Goal: Task Accomplishment & Management: Use online tool/utility

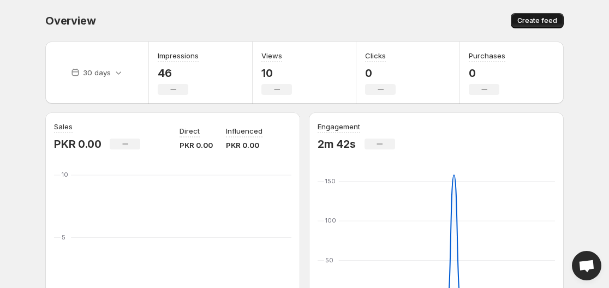
click at [551, 18] on span "Create feed" at bounding box center [538, 20] width 40 height 9
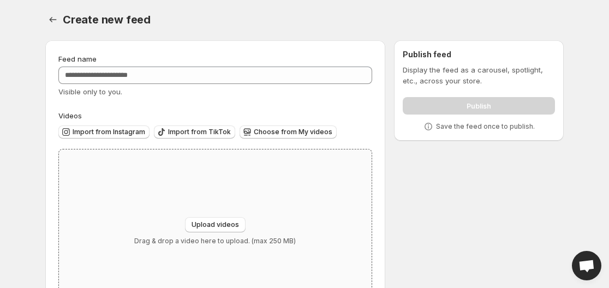
scroll to position [53, 0]
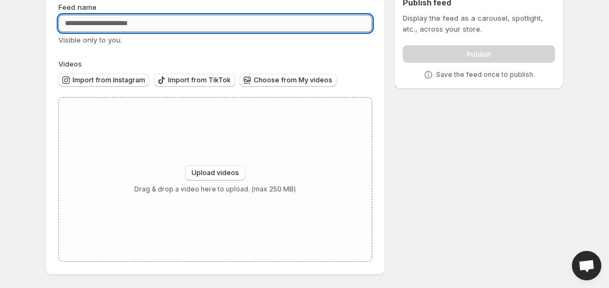
click at [254, 28] on input "Feed name" at bounding box center [215, 23] width 314 height 17
type input "********"
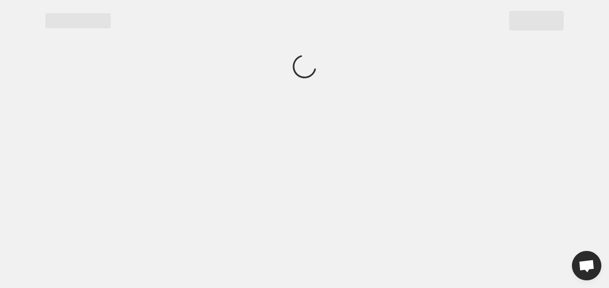
scroll to position [0, 0]
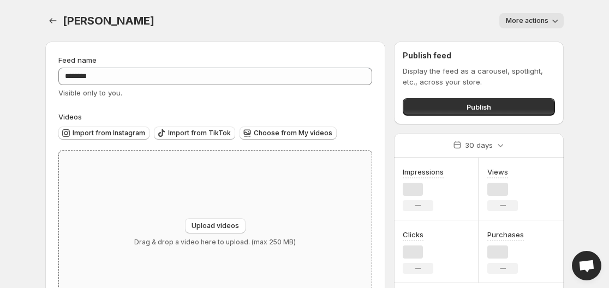
scroll to position [55, 0]
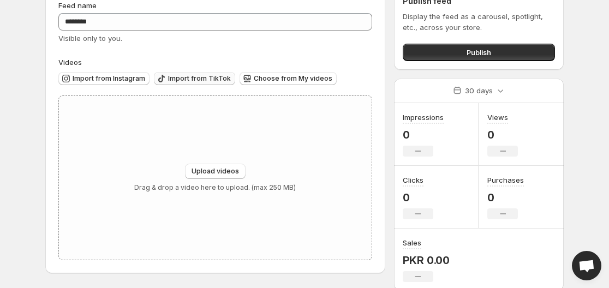
click at [194, 73] on button "Import from TikTok" at bounding box center [194, 78] width 81 height 13
click at [101, 78] on span "Import from Instagram" at bounding box center [109, 78] width 73 height 9
click at [107, 76] on span "Import from Instagram" at bounding box center [109, 78] width 73 height 9
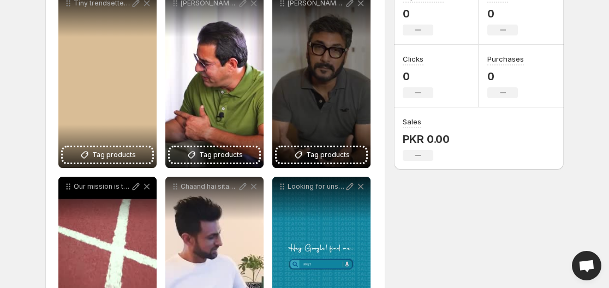
scroll to position [12, 0]
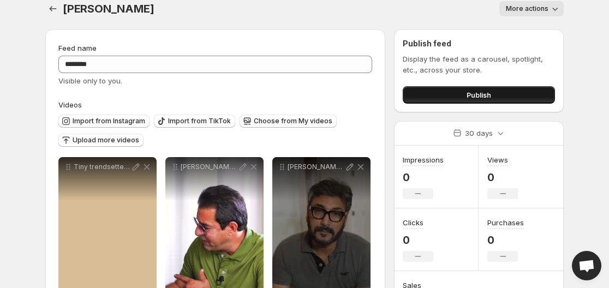
click at [467, 96] on span "Publish" at bounding box center [479, 95] width 25 height 11
click at [459, 99] on button "Publish" at bounding box center [479, 94] width 152 height 17
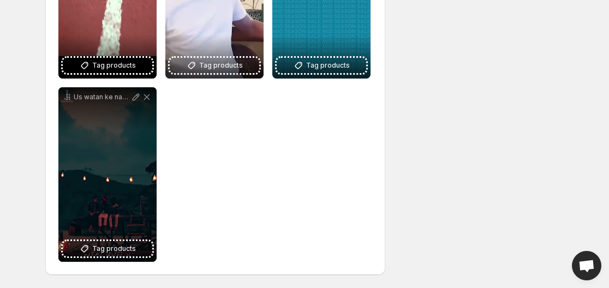
scroll to position [0, 0]
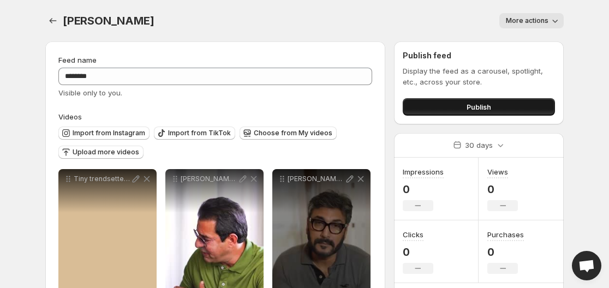
click at [479, 109] on span "Publish" at bounding box center [479, 107] width 25 height 11
